Goal: Check status: Check status

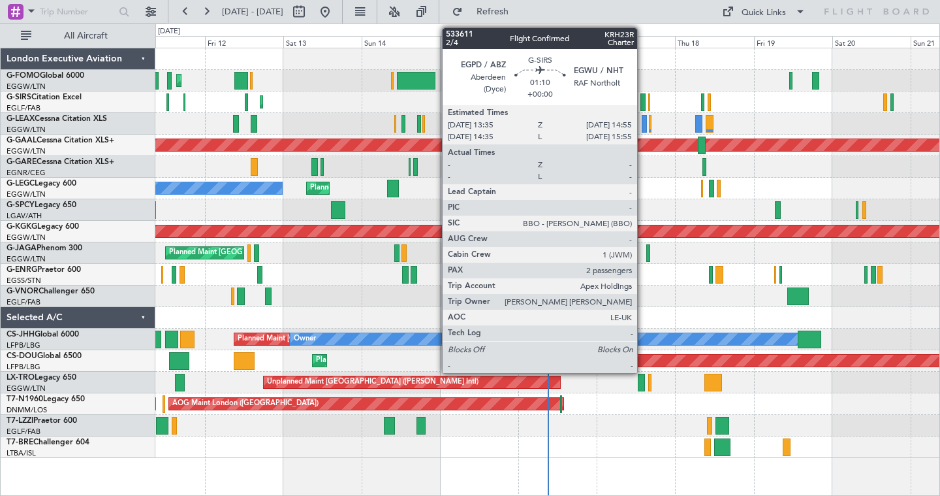
click at [642, 93] on div at bounding box center [643, 102] width 5 height 18
click at [733, 106] on div "Planned Maint [GEOGRAPHIC_DATA] ([GEOGRAPHIC_DATA]) AOG Maint [PERSON_NAME]" at bounding box center [547, 102] width 784 height 22
click at [382, 72] on div "Planned Maint [GEOGRAPHIC_DATA] ([GEOGRAPHIC_DATA])" at bounding box center [547, 81] width 784 height 22
click at [659, 60] on div at bounding box center [547, 59] width 784 height 22
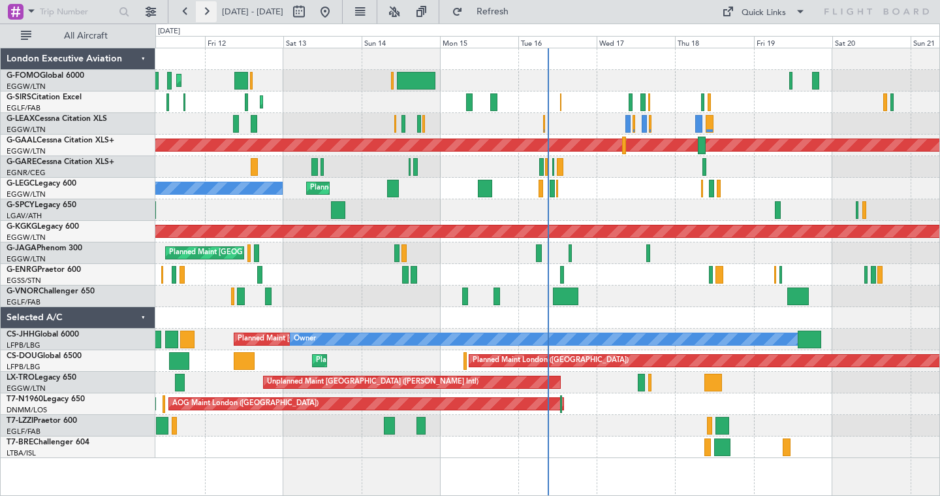
click at [210, 10] on button at bounding box center [206, 11] width 21 height 21
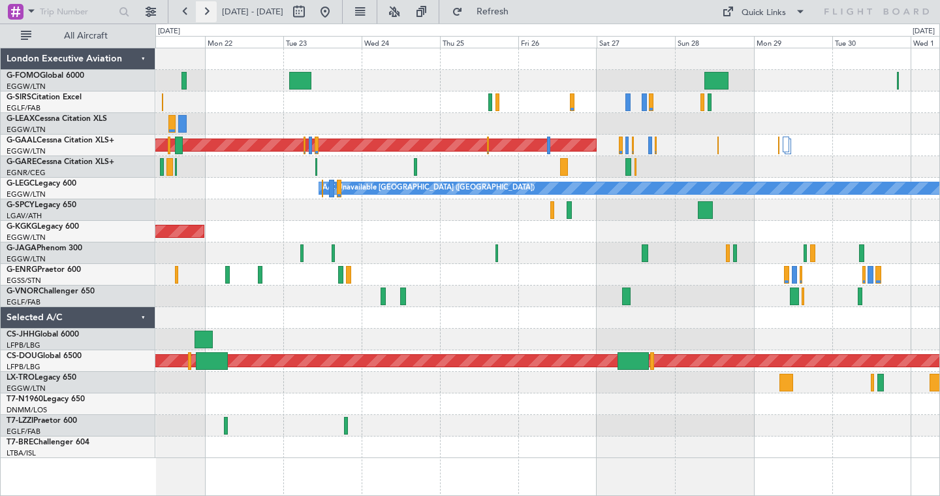
click at [202, 12] on button at bounding box center [206, 11] width 21 height 21
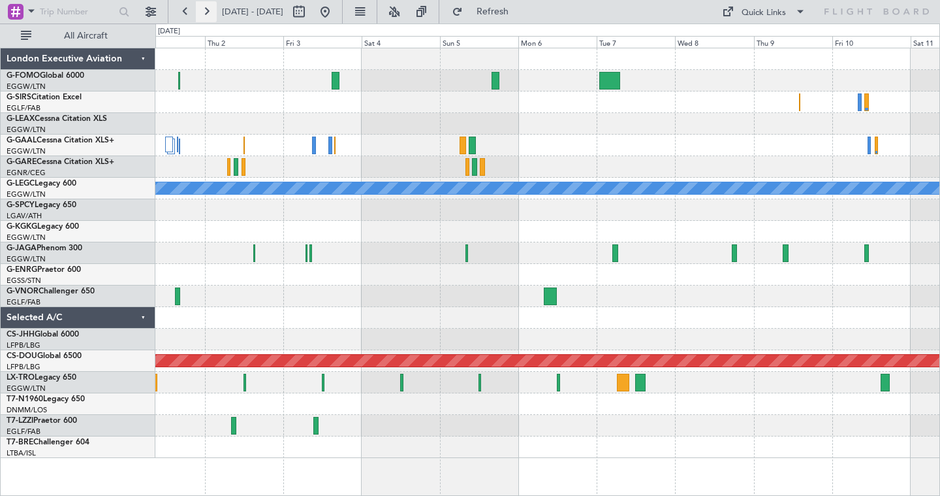
click at [211, 9] on button at bounding box center [206, 11] width 21 height 21
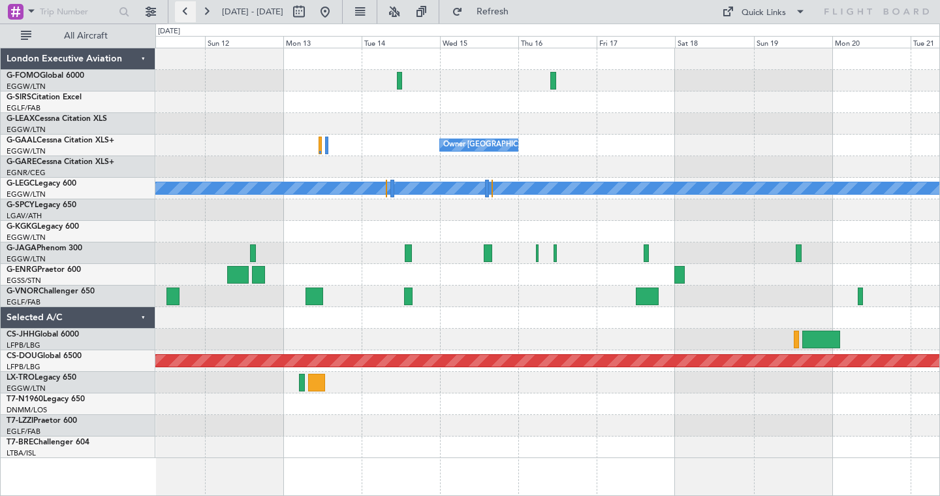
click at [180, 5] on button at bounding box center [185, 11] width 21 height 21
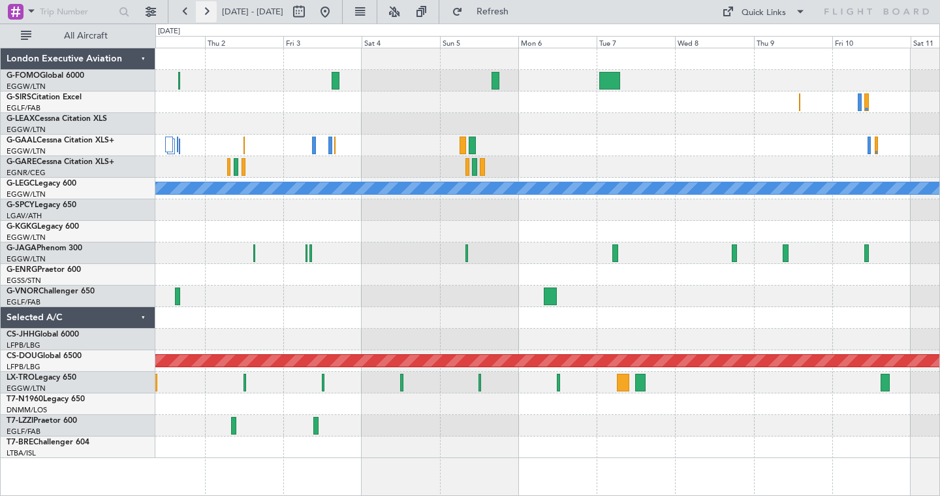
click at [214, 7] on button at bounding box center [206, 11] width 21 height 21
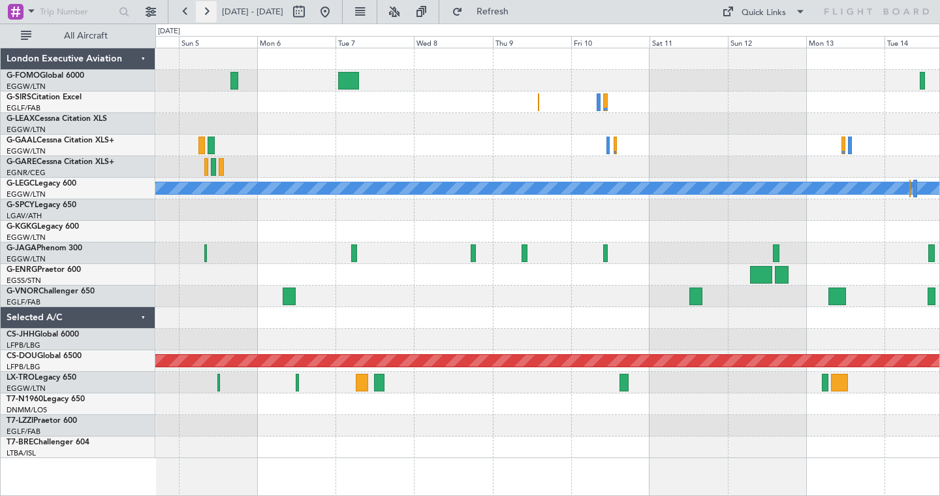
click at [214, 7] on button at bounding box center [206, 11] width 21 height 21
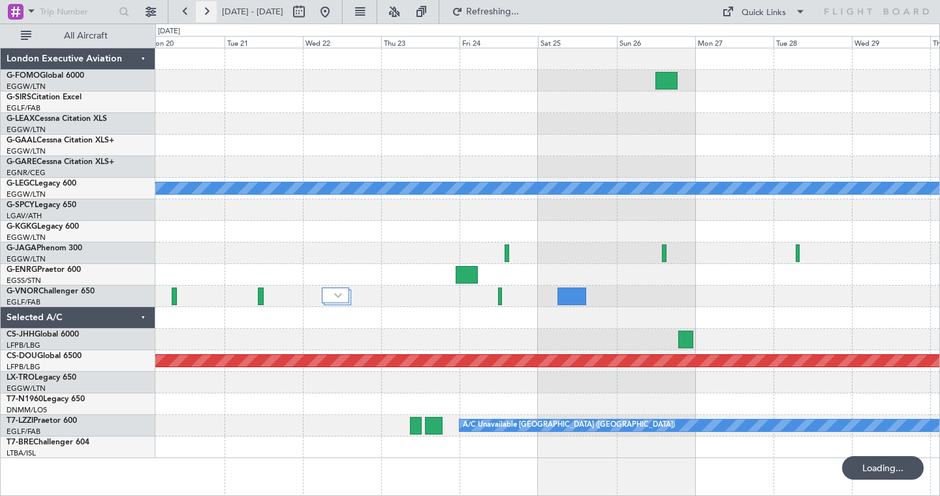
click at [214, 7] on button at bounding box center [206, 11] width 21 height 21
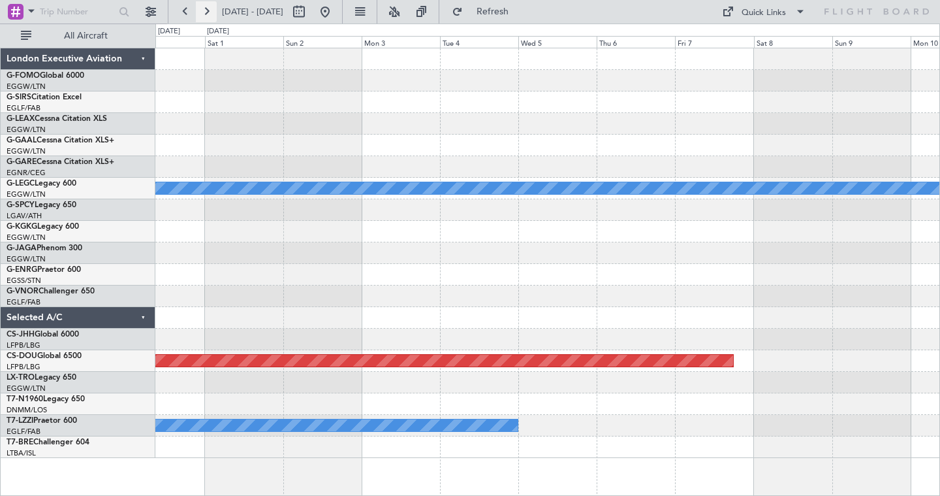
click at [214, 7] on button at bounding box center [206, 11] width 21 height 21
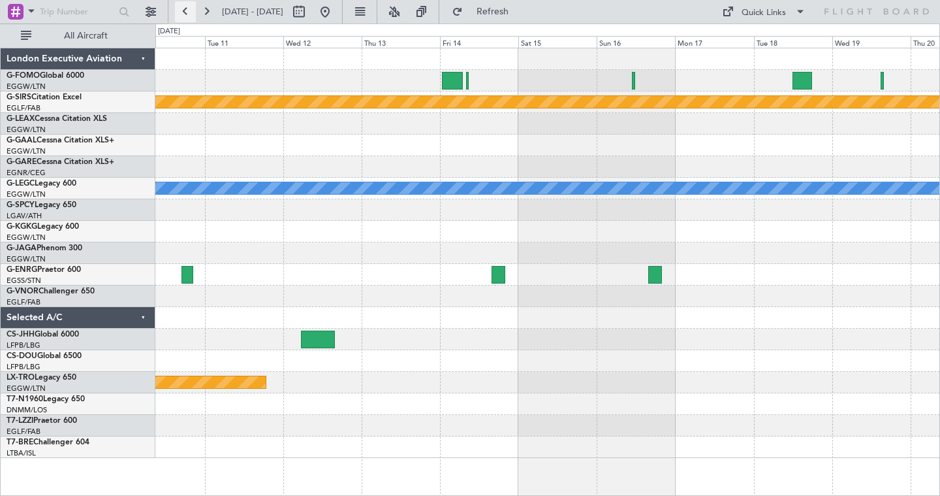
click at [187, 16] on button at bounding box center [185, 11] width 21 height 21
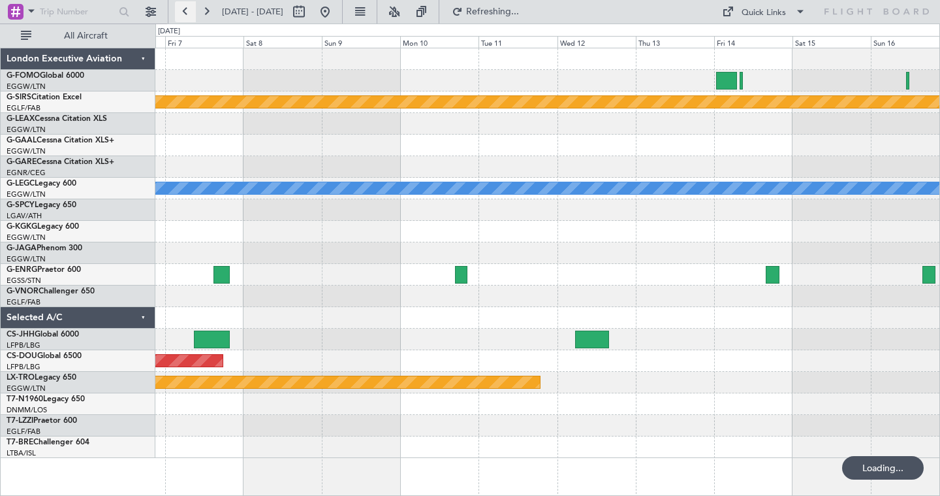
click at [187, 16] on button at bounding box center [185, 11] width 21 height 21
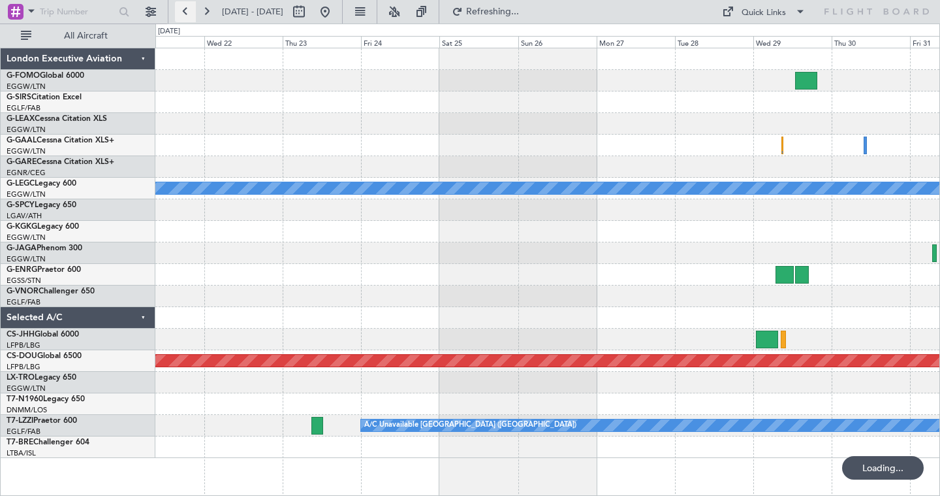
click at [187, 16] on button at bounding box center [185, 11] width 21 height 21
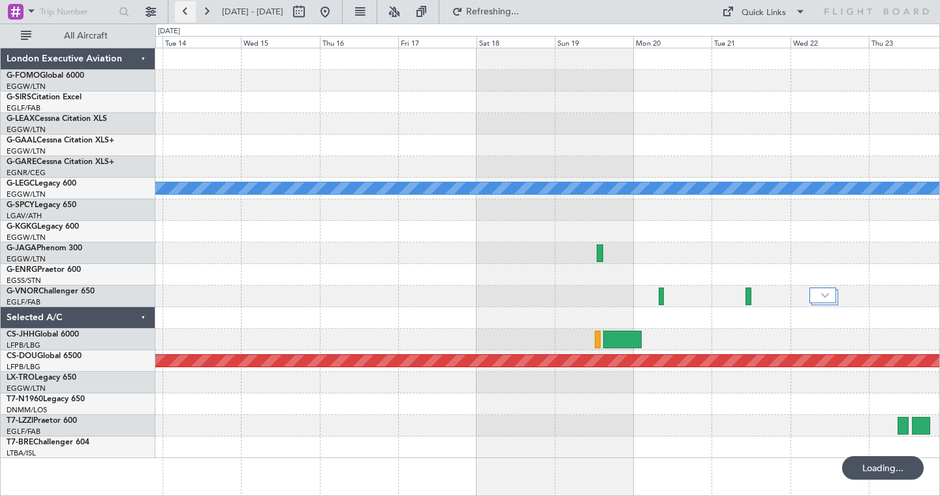
click at [187, 16] on button at bounding box center [185, 11] width 21 height 21
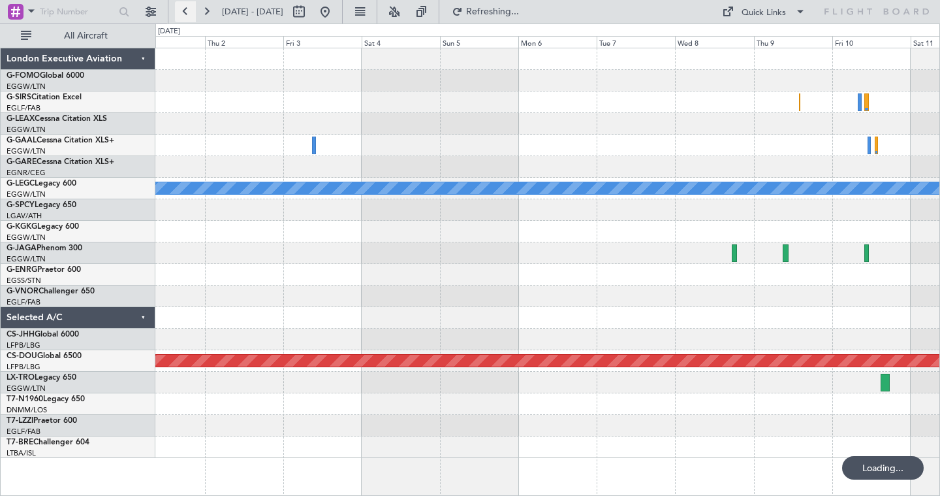
click at [187, 16] on button at bounding box center [185, 11] width 21 height 21
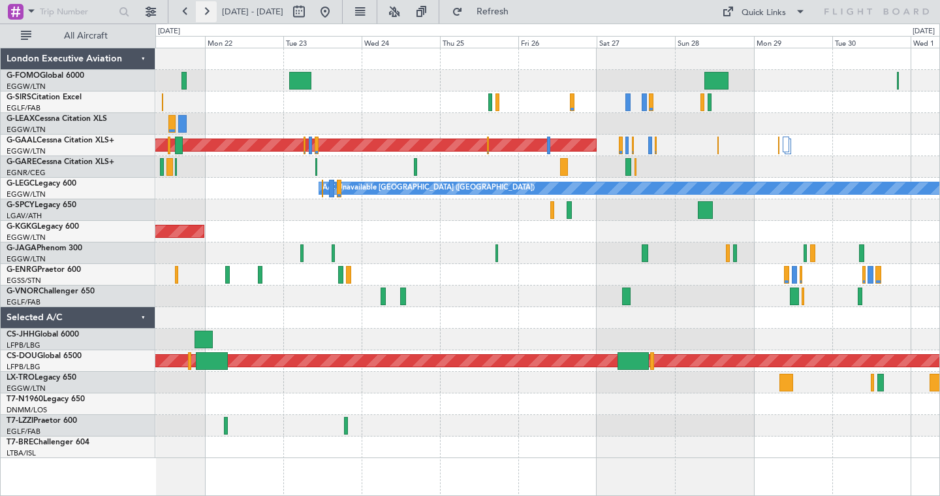
click at [200, 15] on button at bounding box center [206, 11] width 21 height 21
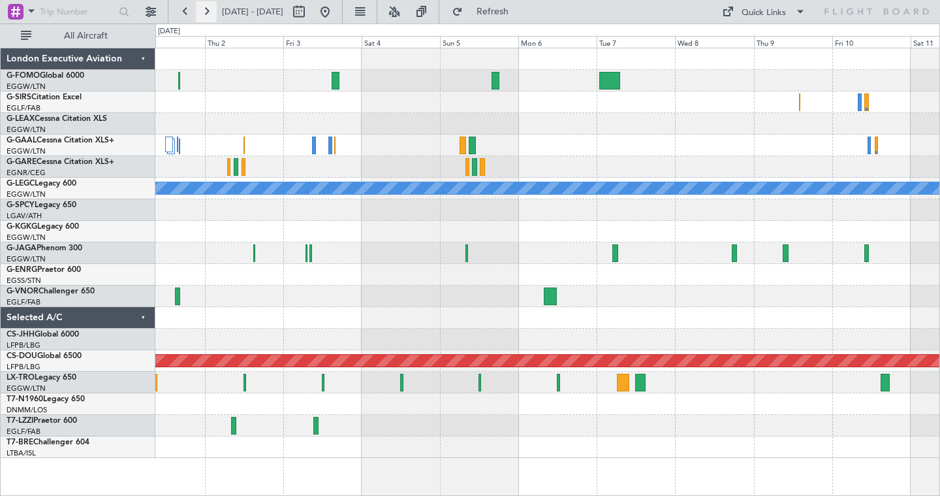
click at [204, 14] on button at bounding box center [206, 11] width 21 height 21
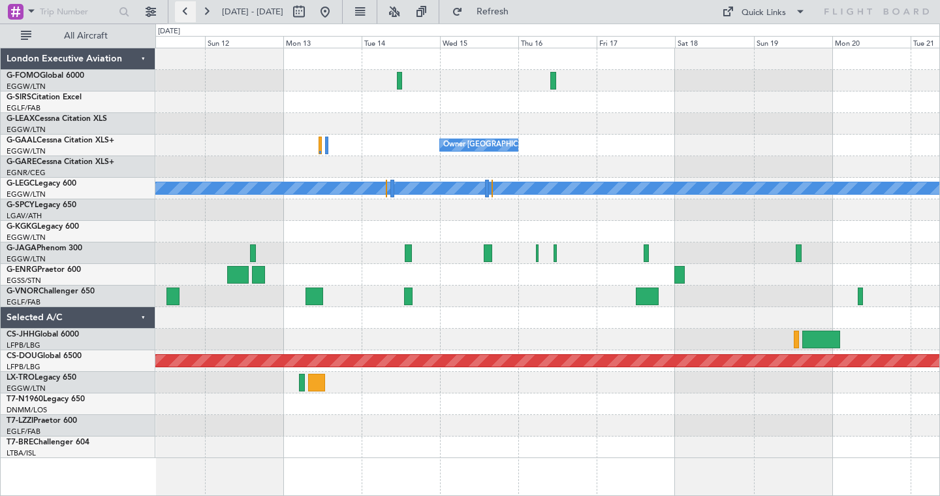
click at [185, 14] on button at bounding box center [185, 11] width 21 height 21
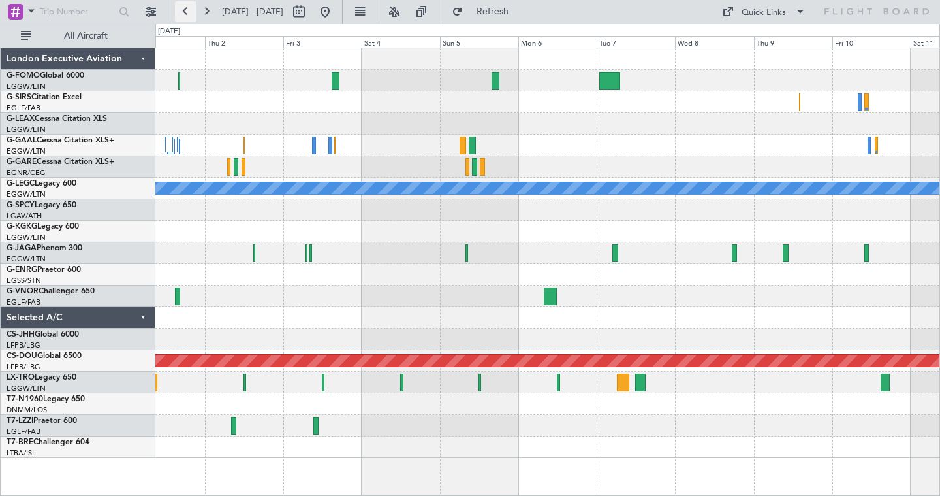
click at [185, 14] on button at bounding box center [185, 11] width 21 height 21
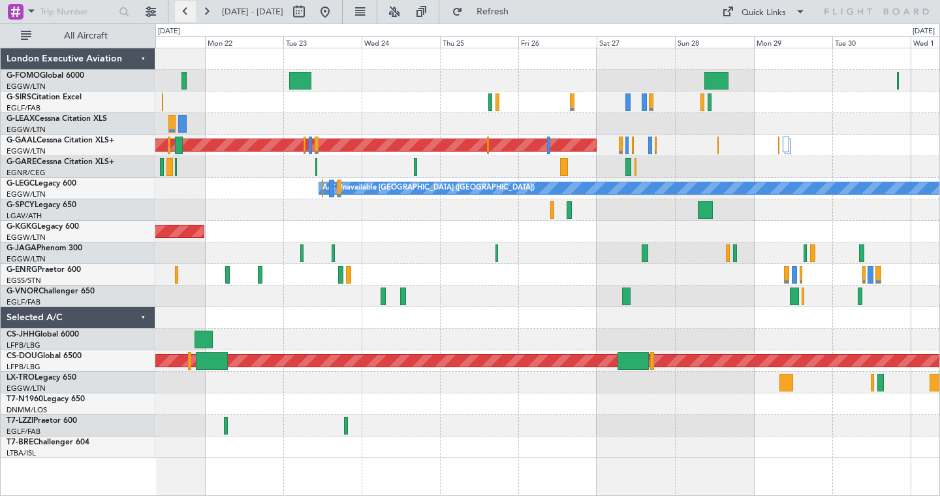
click at [185, 14] on button at bounding box center [185, 11] width 21 height 21
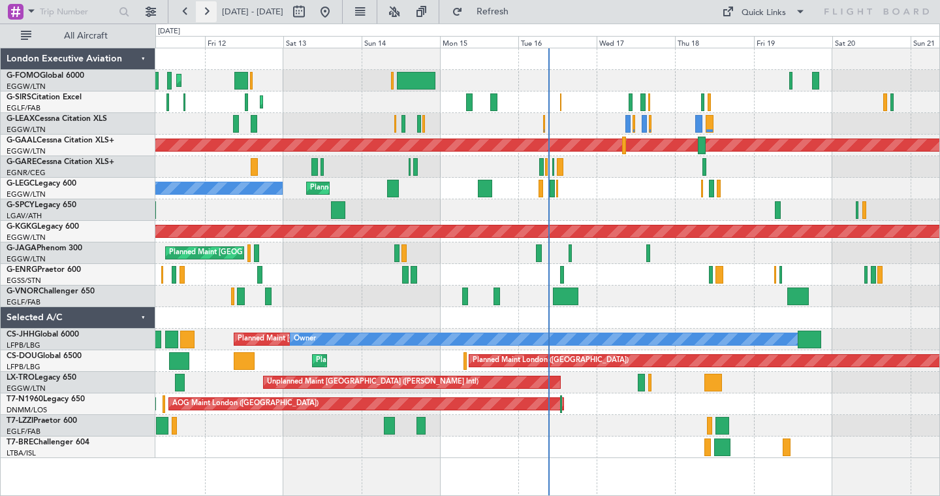
click at [204, 12] on button at bounding box center [206, 11] width 21 height 21
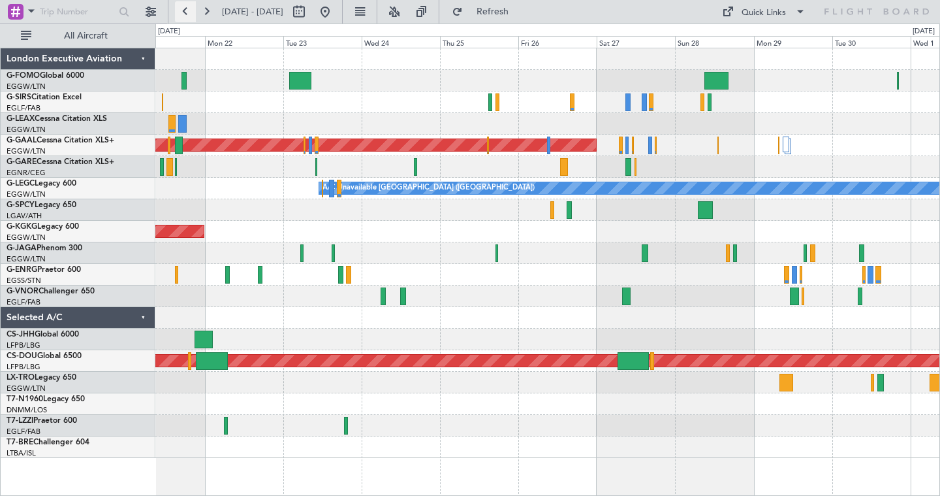
click at [185, 14] on button at bounding box center [185, 11] width 21 height 21
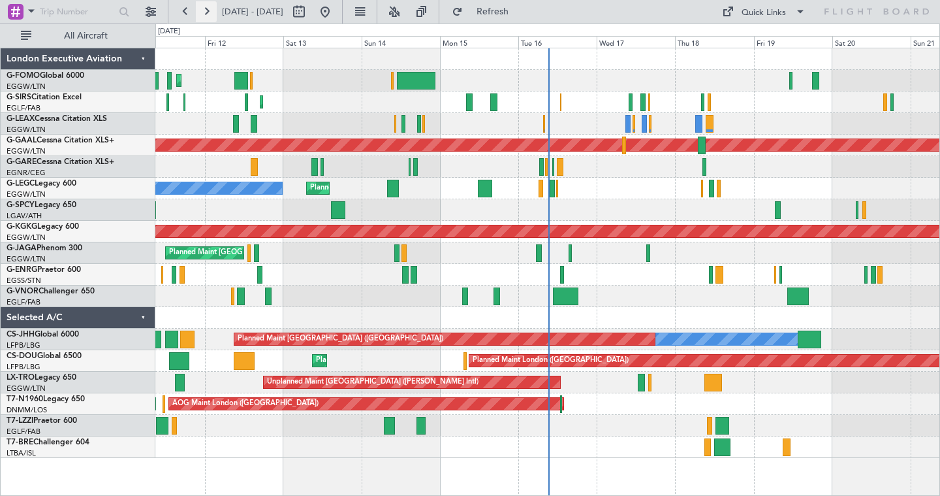
click at [212, 7] on button at bounding box center [206, 11] width 21 height 21
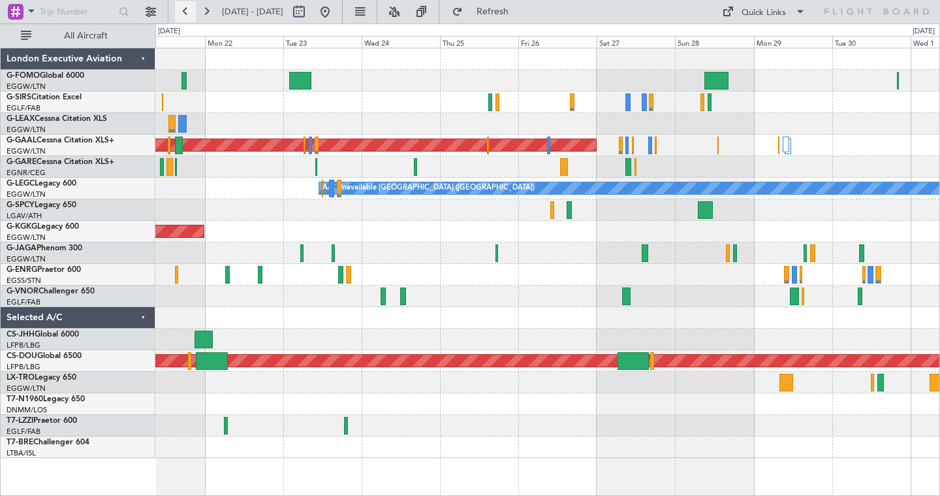
click at [184, 15] on button at bounding box center [185, 11] width 21 height 21
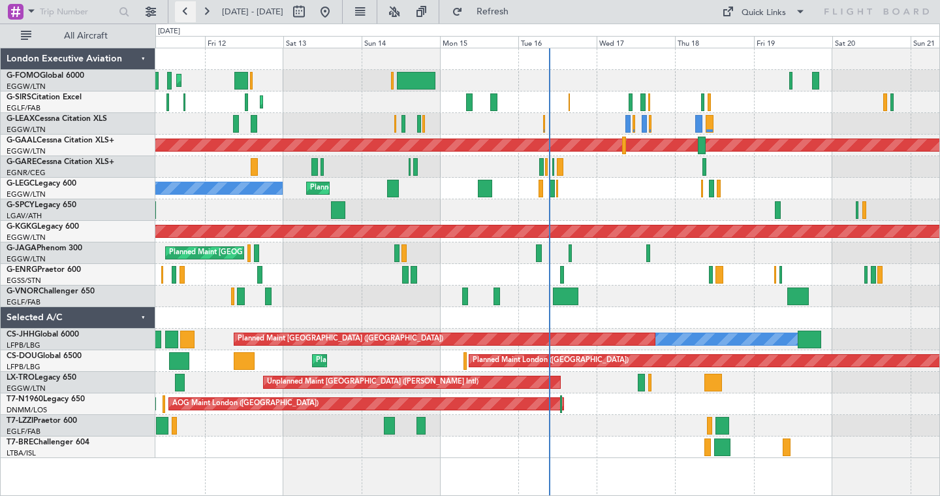
click at [184, 15] on button at bounding box center [185, 11] width 21 height 21
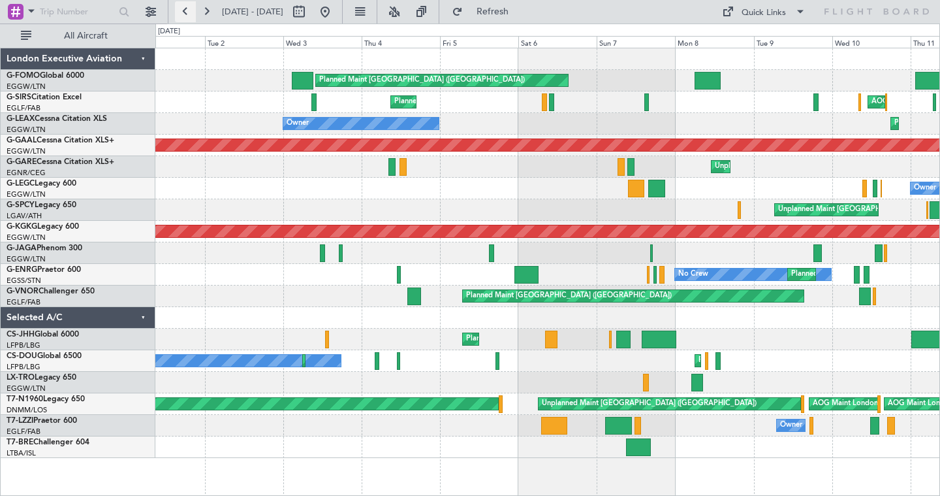
click at [184, 15] on button at bounding box center [185, 11] width 21 height 21
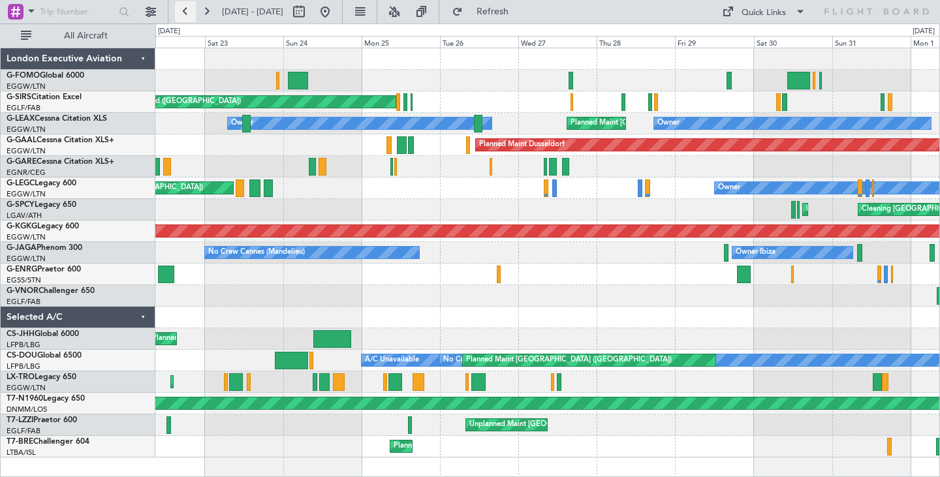
click at [188, 14] on button at bounding box center [185, 11] width 21 height 21
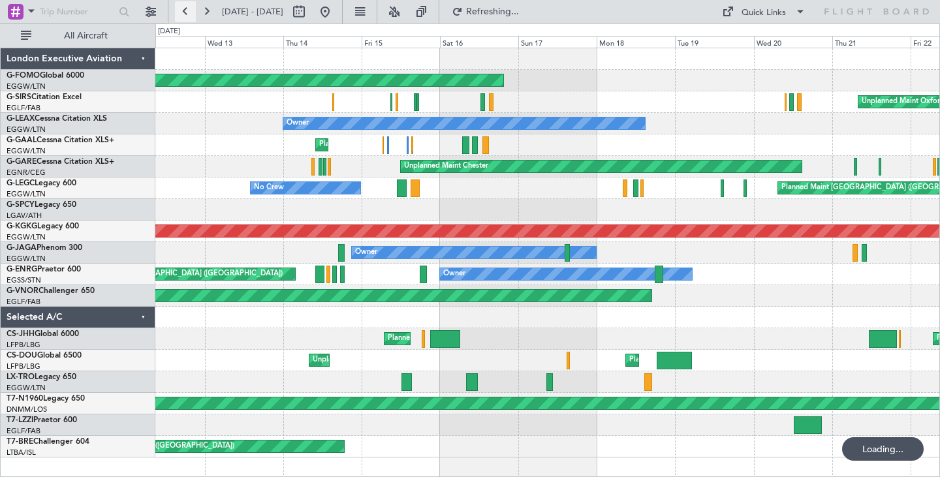
click at [188, 14] on button at bounding box center [185, 11] width 21 height 21
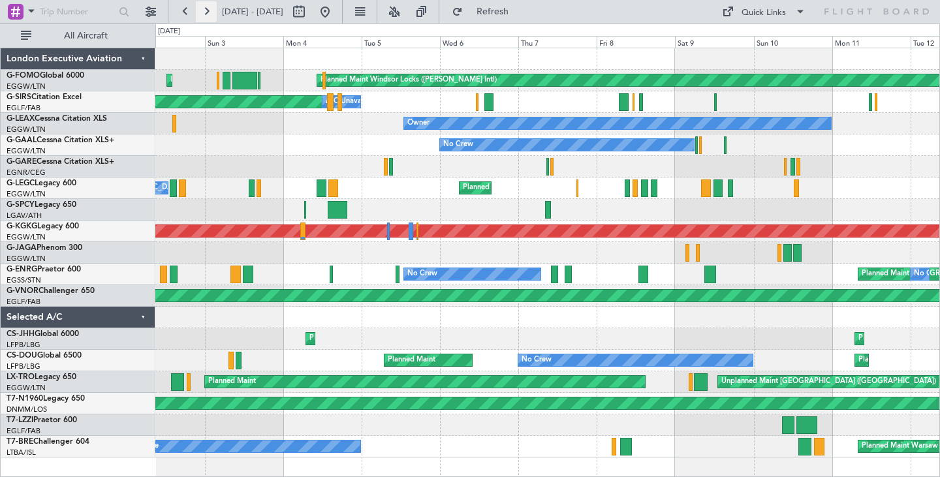
click at [202, 15] on button at bounding box center [206, 11] width 21 height 21
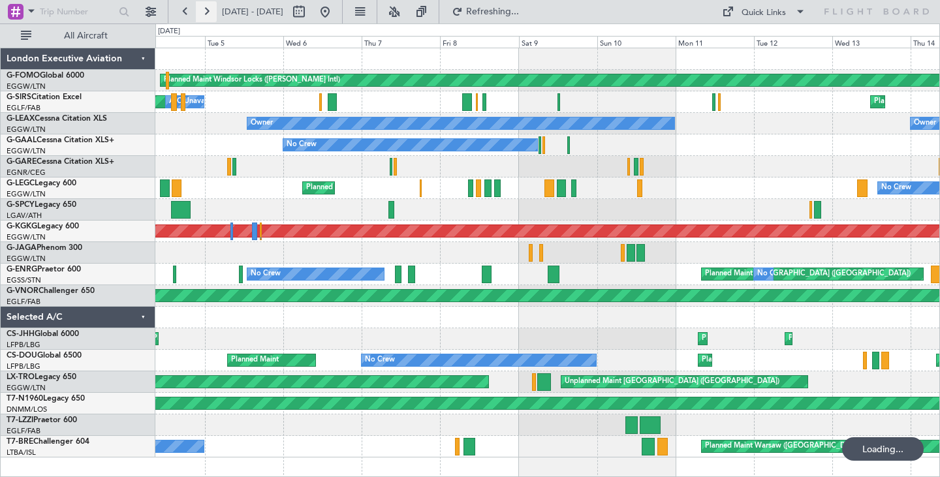
click at [202, 15] on button at bounding box center [206, 11] width 21 height 21
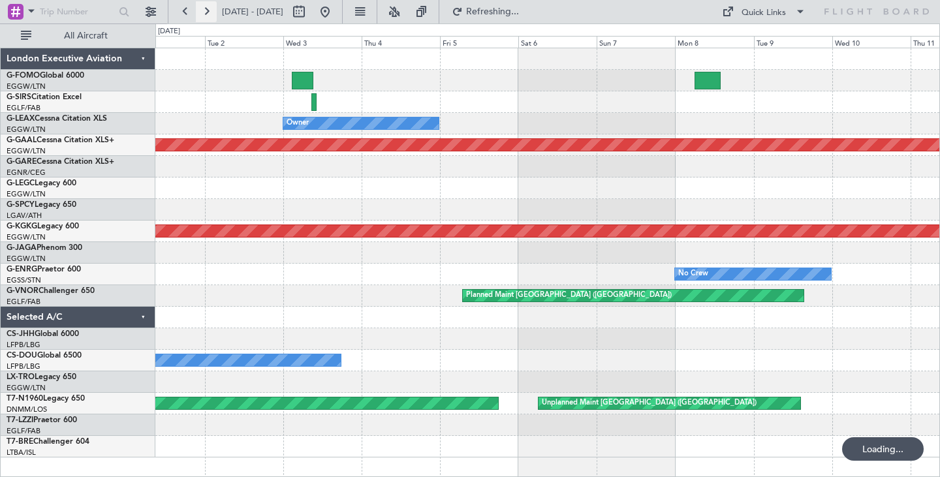
click at [202, 15] on button at bounding box center [206, 11] width 21 height 21
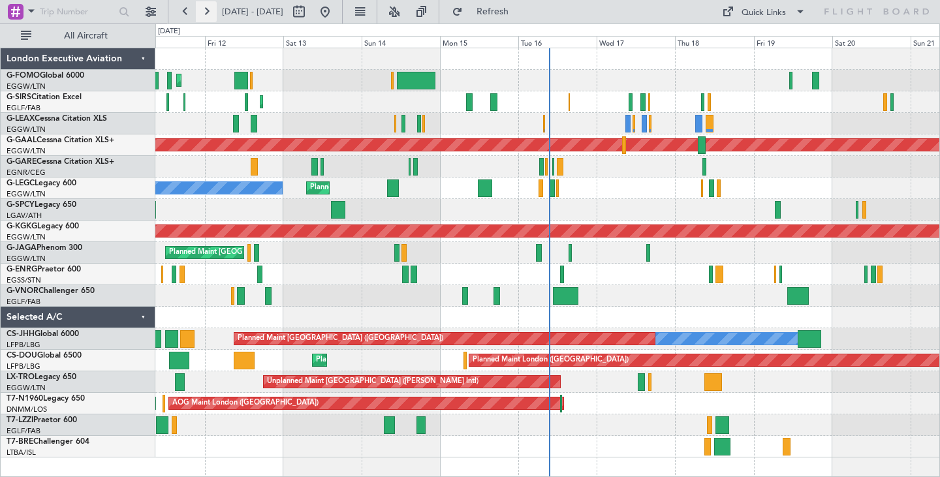
click at [210, 10] on button at bounding box center [206, 11] width 21 height 21
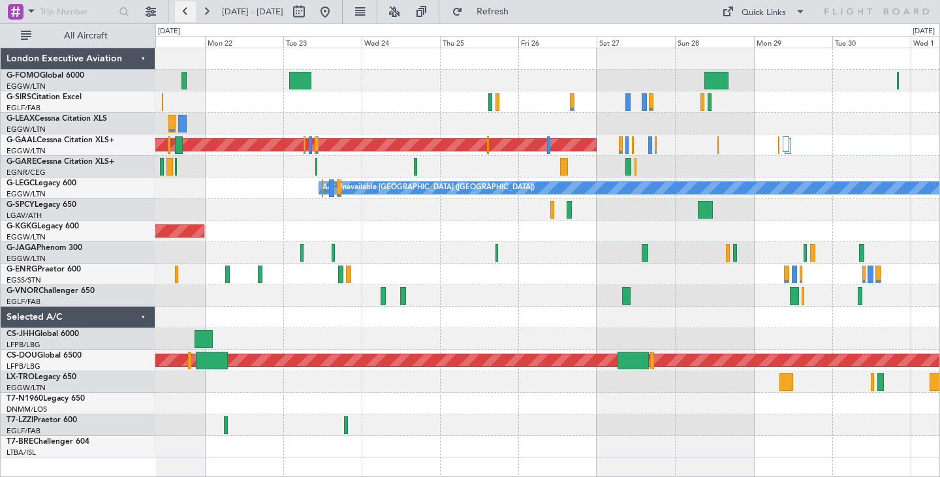
click at [183, 12] on button at bounding box center [185, 11] width 21 height 21
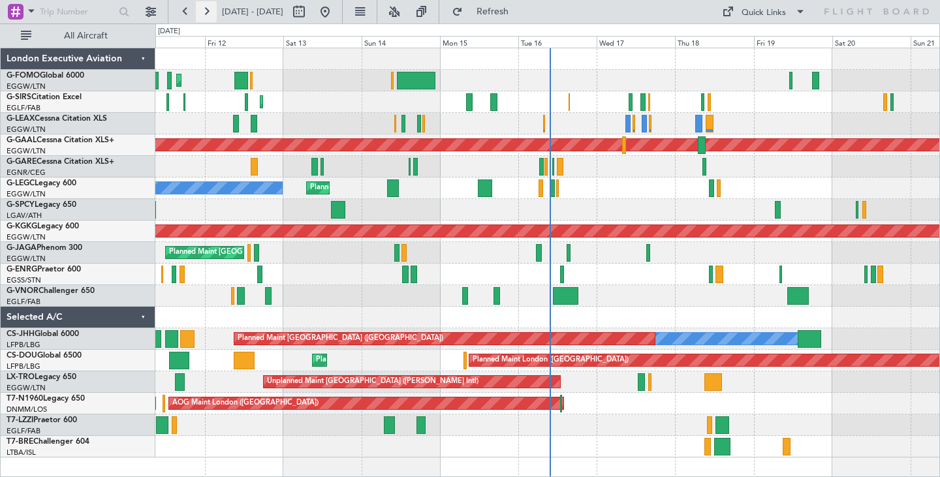
click at [210, 10] on button at bounding box center [206, 11] width 21 height 21
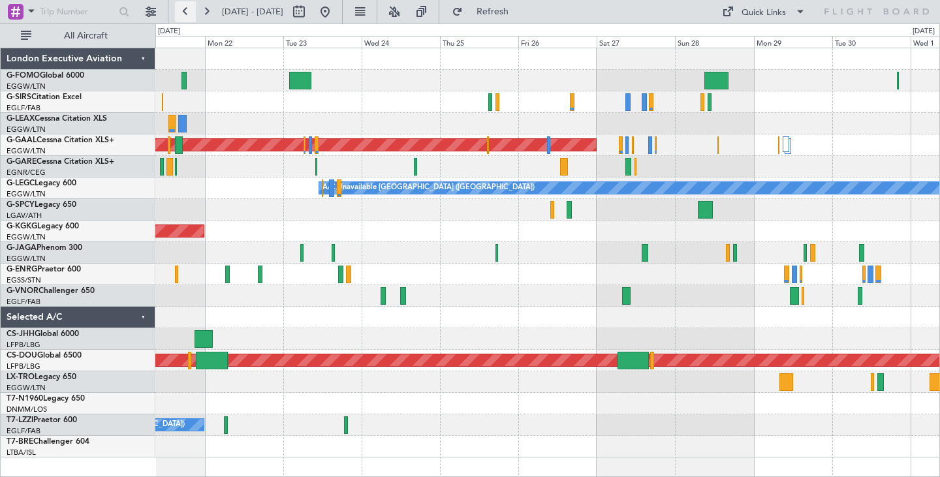
click at [186, 11] on button at bounding box center [185, 11] width 21 height 21
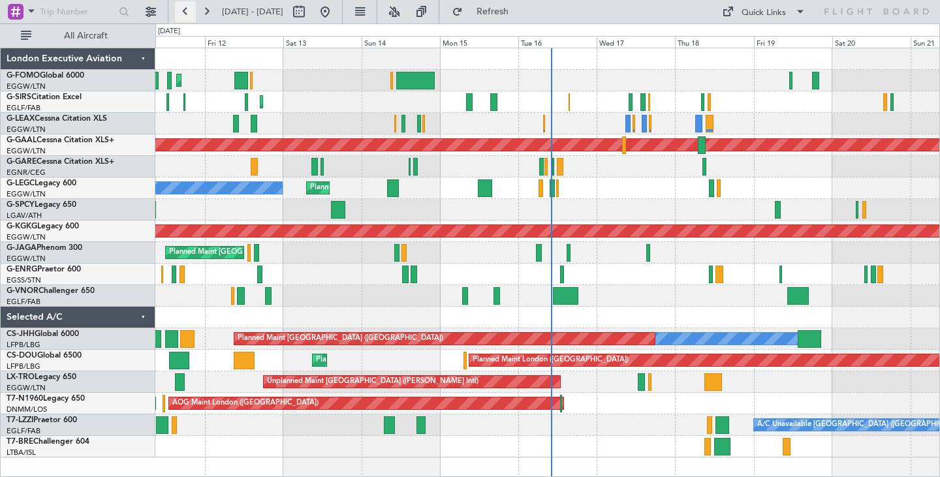
click at [186, 11] on button at bounding box center [185, 11] width 21 height 21
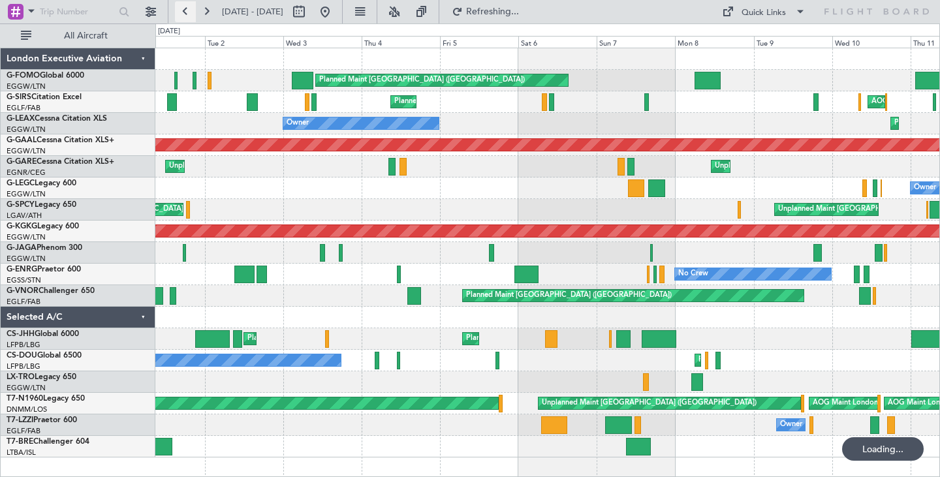
click at [186, 11] on button at bounding box center [185, 11] width 21 height 21
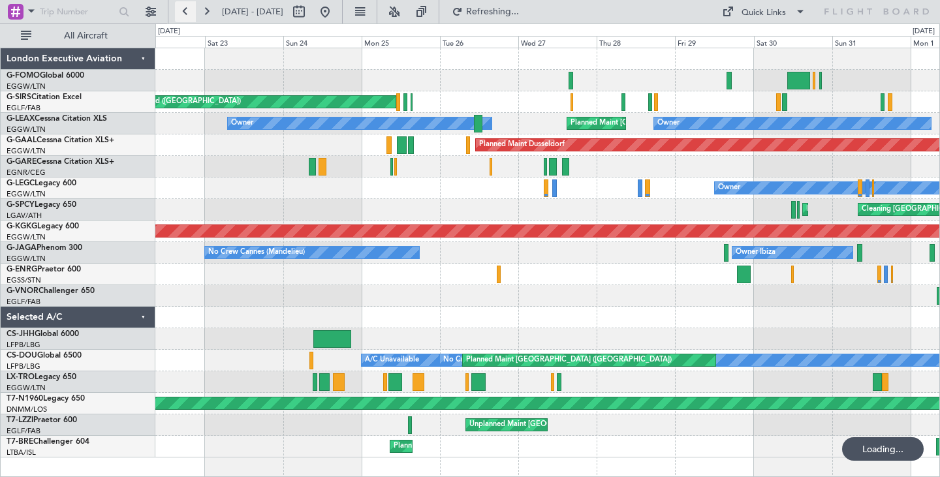
click at [186, 11] on button at bounding box center [185, 11] width 21 height 21
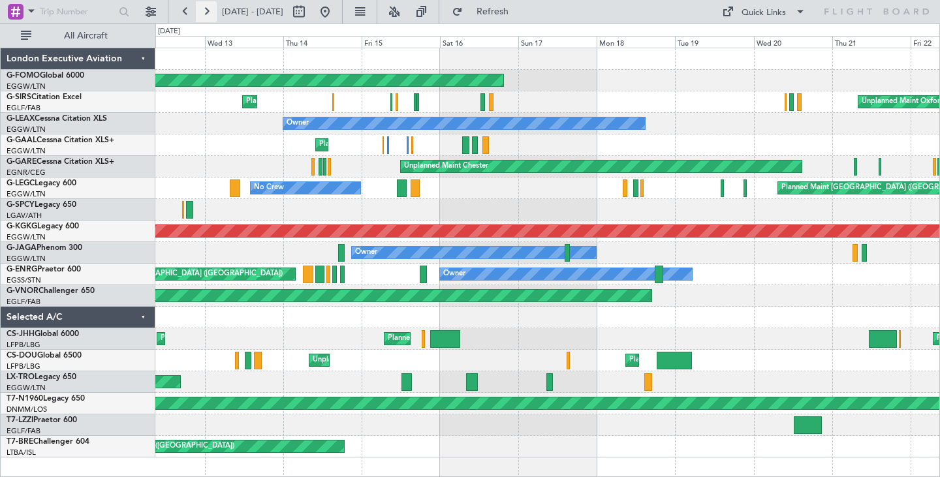
click at [212, 12] on button at bounding box center [206, 11] width 21 height 21
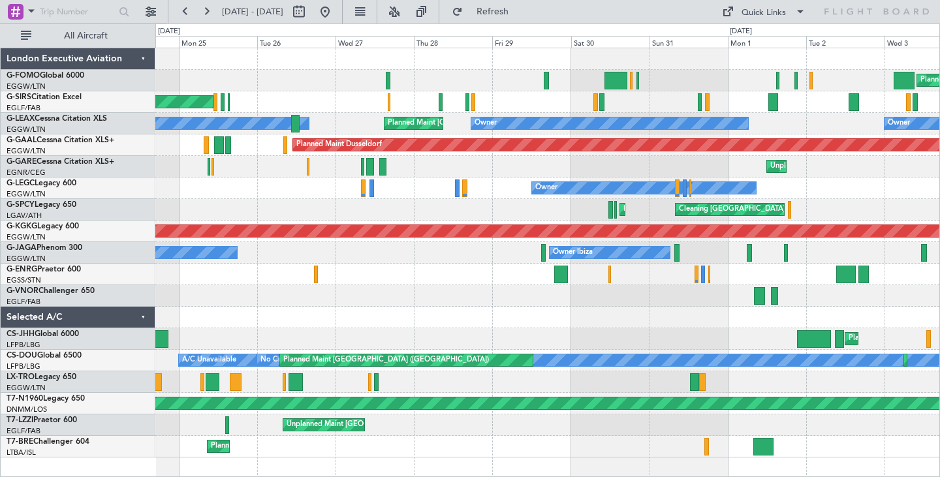
click at [289, 294] on div "Planned Maint [GEOGRAPHIC_DATA] ([GEOGRAPHIC_DATA])" at bounding box center [547, 296] width 784 height 22
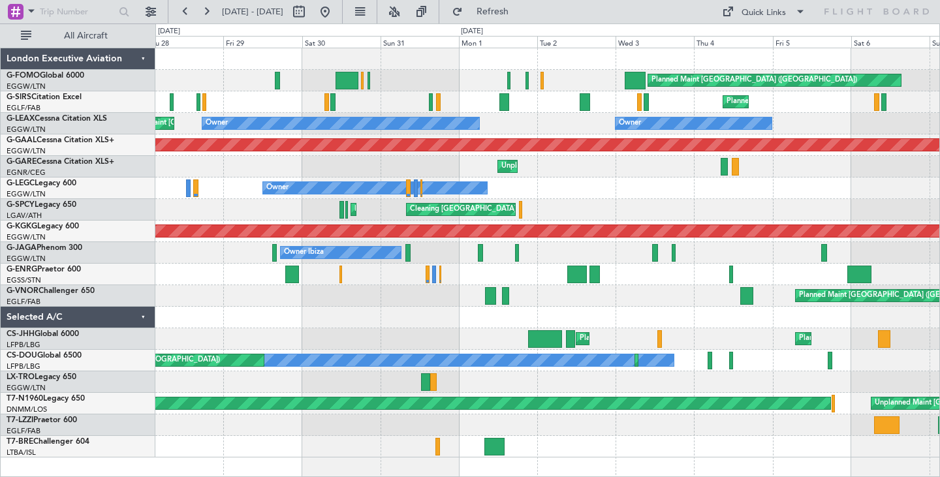
click at [364, 314] on div at bounding box center [547, 318] width 784 height 22
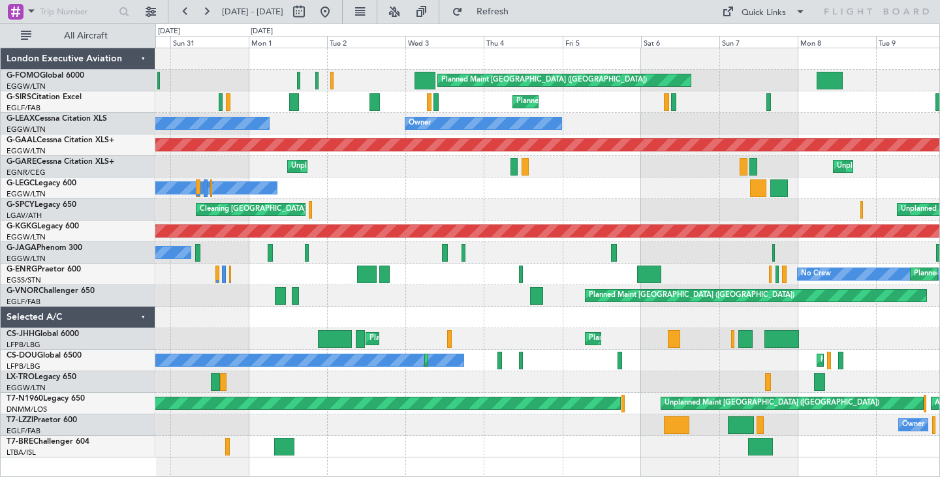
click at [368, 301] on div "Planned Maint [GEOGRAPHIC_DATA] ([GEOGRAPHIC_DATA]) Planned Maint [GEOGRAPHIC_D…" at bounding box center [547, 252] width 784 height 409
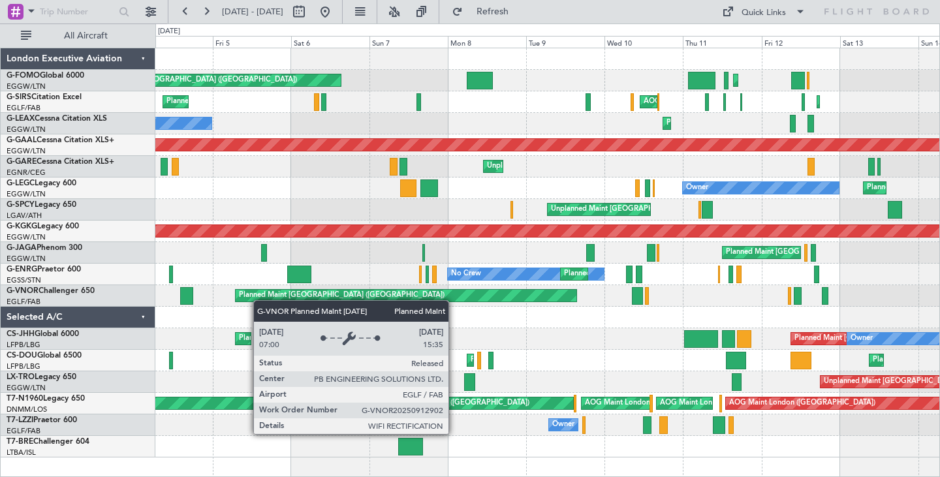
click at [254, 302] on div "Planned Maint [GEOGRAPHIC_DATA] ([GEOGRAPHIC_DATA]) Planned Maint [GEOGRAPHIC_D…" at bounding box center [547, 252] width 784 height 409
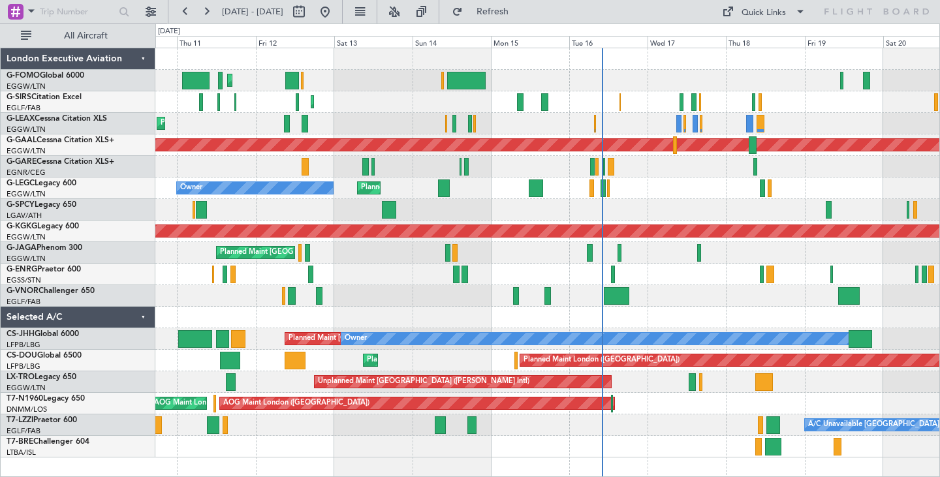
click at [383, 300] on div "Planned Maint [GEOGRAPHIC_DATA] ([GEOGRAPHIC_DATA]) Planned Maint [GEOGRAPHIC_D…" at bounding box center [547, 252] width 784 height 409
click at [806, 207] on div "Unplanned Maint [GEOGRAPHIC_DATA] ([PERSON_NAME] Intl)" at bounding box center [547, 210] width 784 height 22
click at [203, 11] on button at bounding box center [206, 11] width 21 height 21
